Goal: Information Seeking & Learning: Learn about a topic

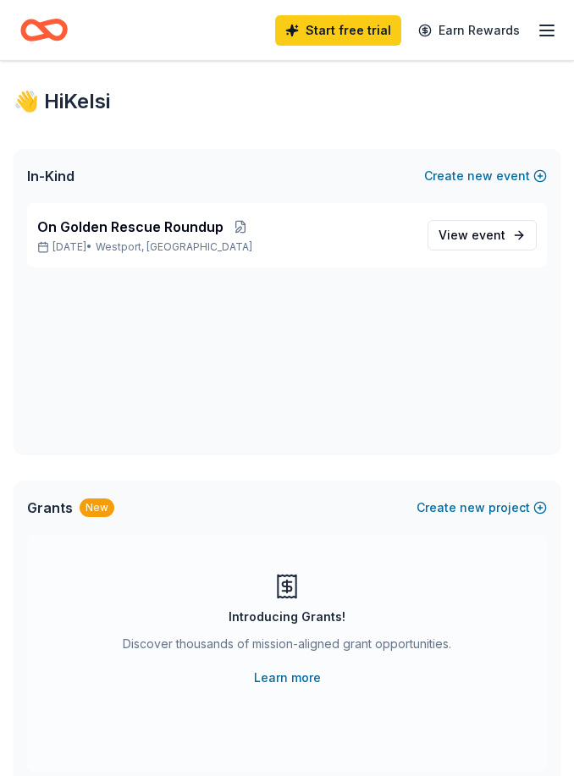
click at [481, 235] on span "event" at bounding box center [488, 235] width 34 height 14
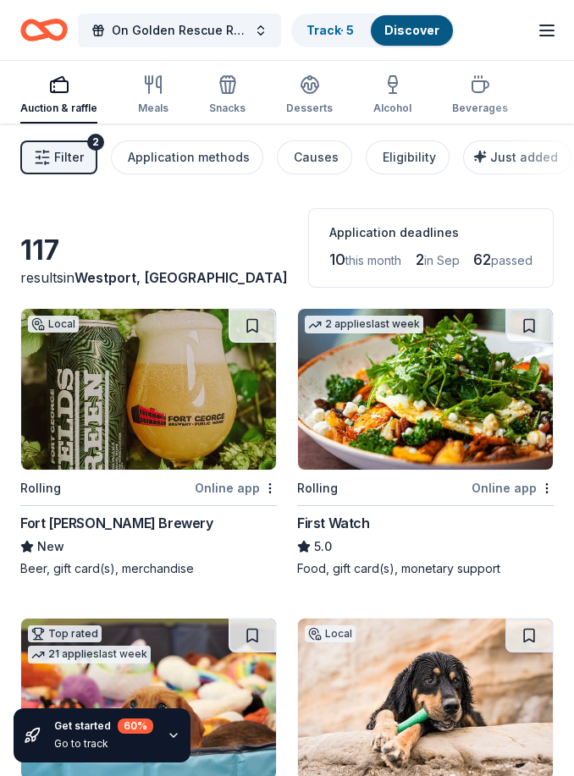
click at [50, 155] on icon "button" at bounding box center [42, 157] width 17 height 17
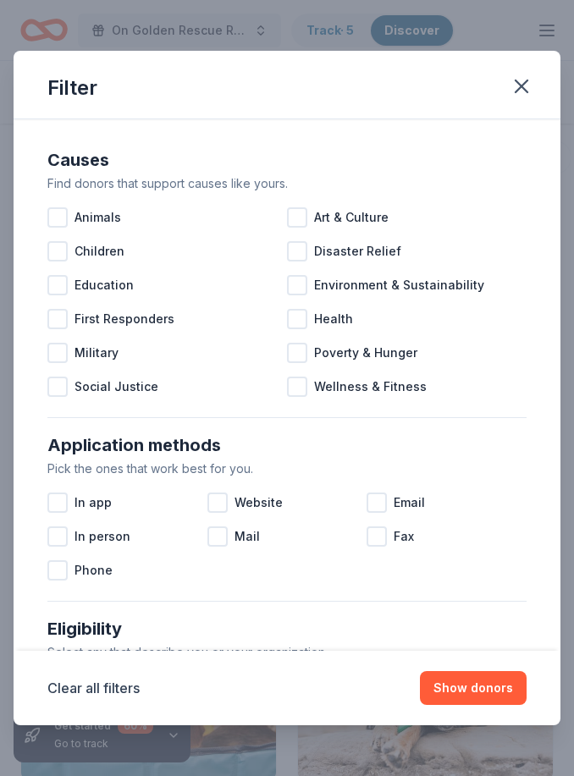
click at [65, 218] on div at bounding box center [57, 217] width 20 height 20
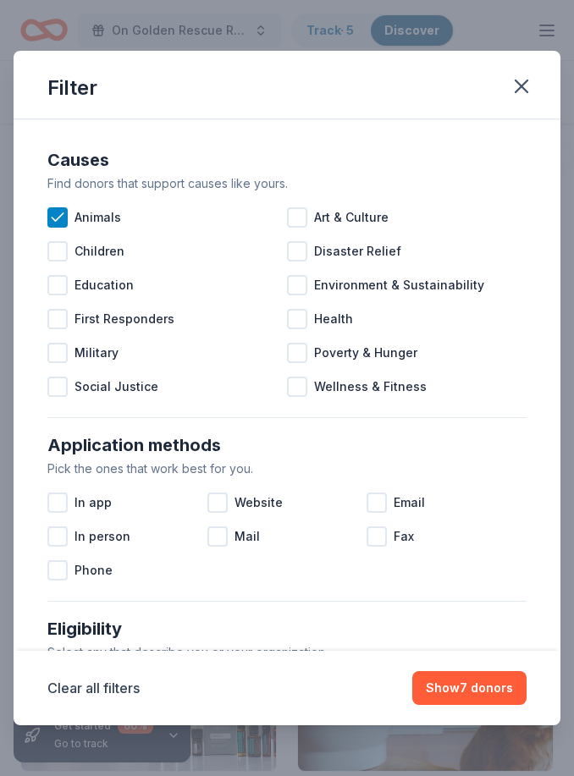
click at [288, 289] on div at bounding box center [297, 285] width 20 height 20
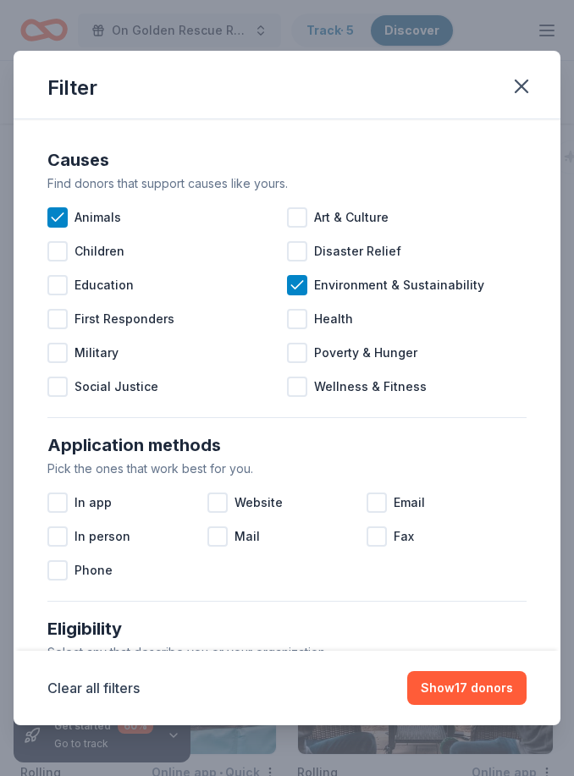
click at [56, 285] on div at bounding box center [57, 285] width 20 height 20
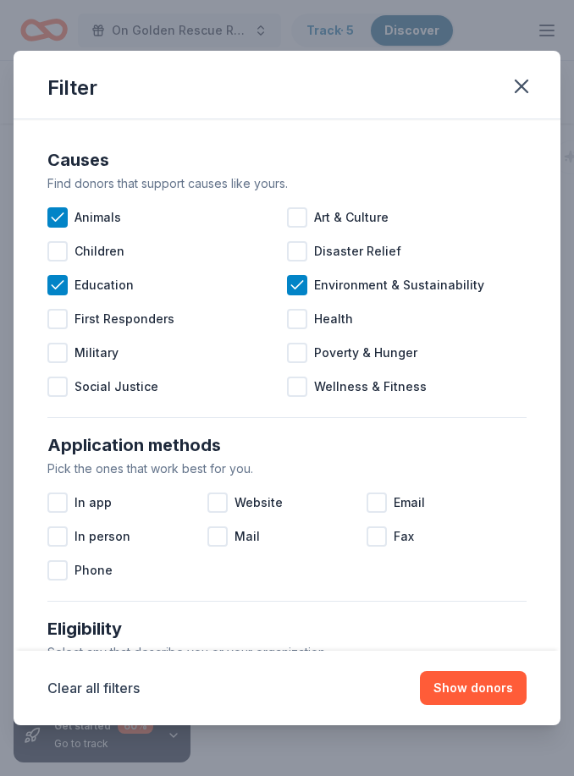
click at [505, 692] on button "Show donors" at bounding box center [473, 688] width 107 height 34
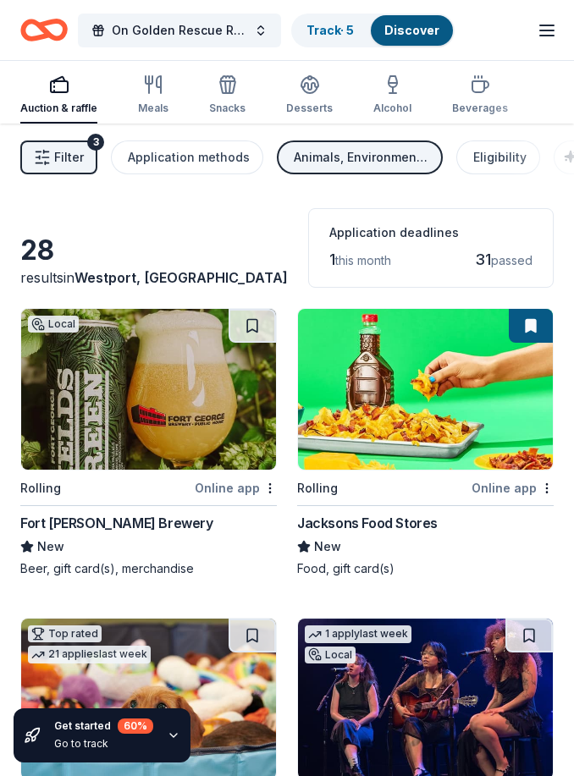
click at [120, 272] on span "Westport, [GEOGRAPHIC_DATA]" at bounding box center [180, 277] width 213 height 17
click at [126, 277] on span "Westport, [GEOGRAPHIC_DATA]" at bounding box center [180, 277] width 213 height 17
click at [208, 30] on span "On Golden Rescue Roundup" at bounding box center [179, 30] width 135 height 20
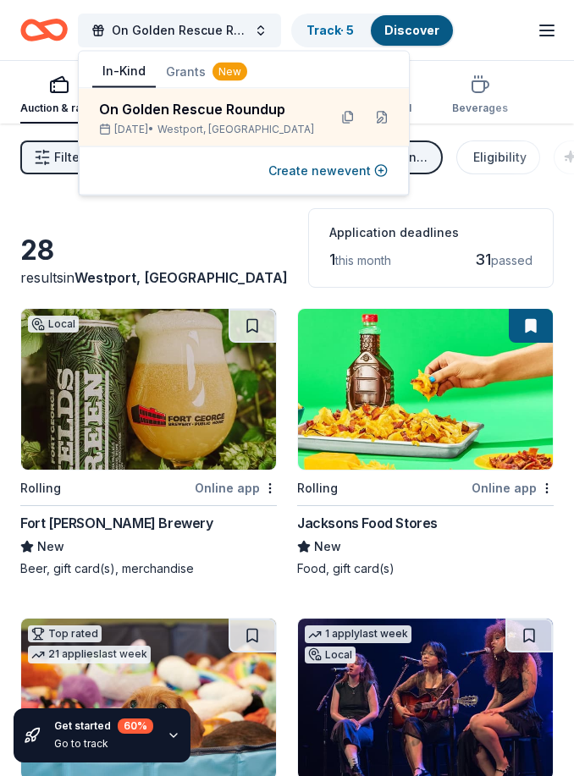
click at [368, 118] on button at bounding box center [381, 117] width 27 height 27
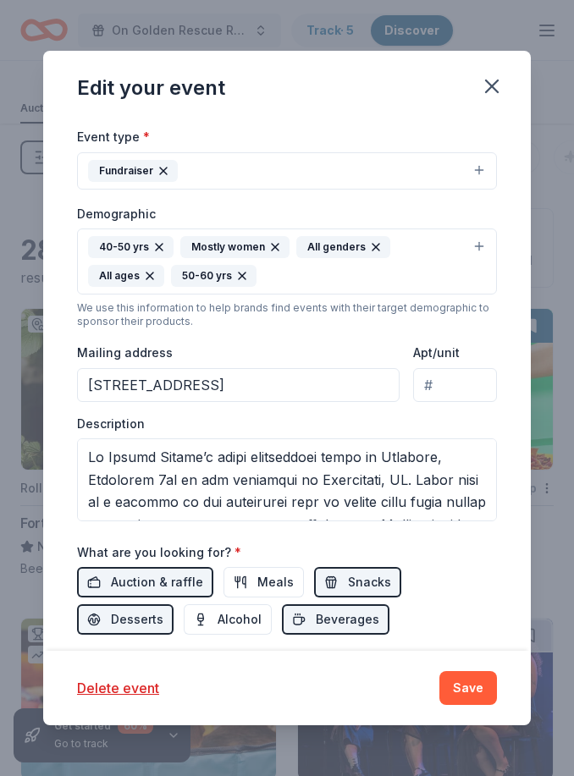
scroll to position [222, 0]
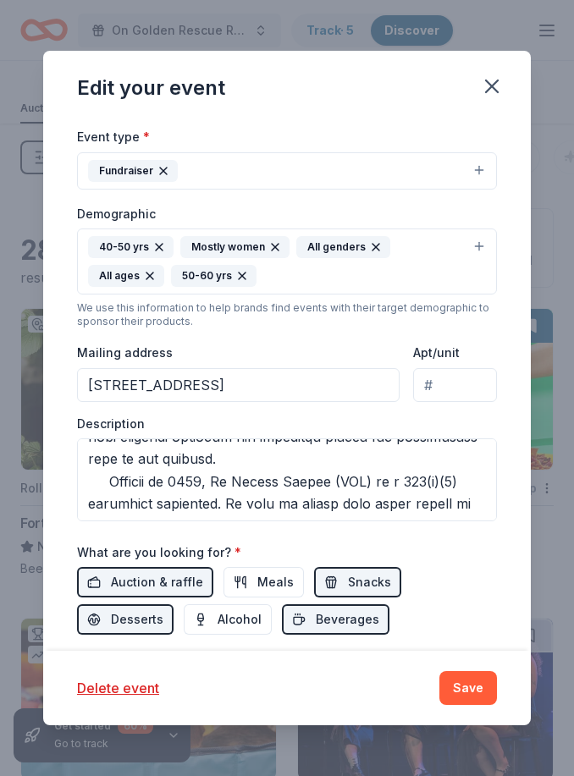
click at [503, 95] on icon "button" at bounding box center [492, 86] width 24 height 24
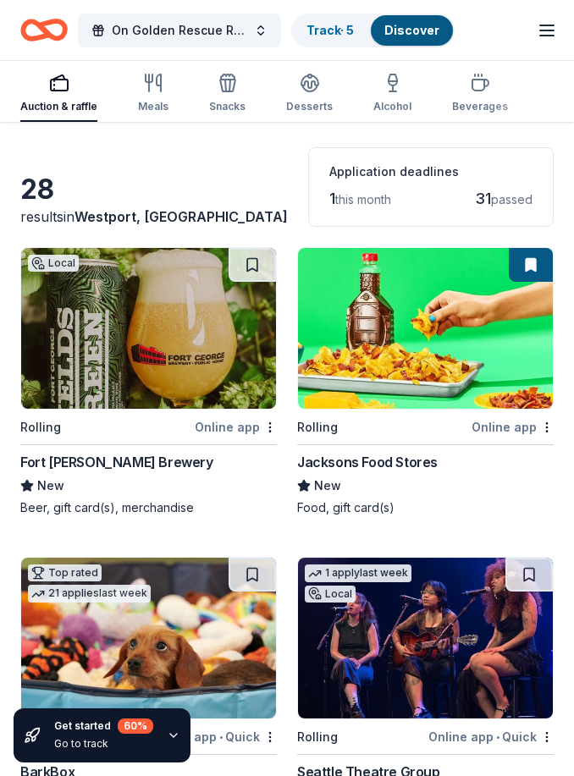
scroll to position [0, 0]
